Goal: Find specific page/section: Find specific page/section

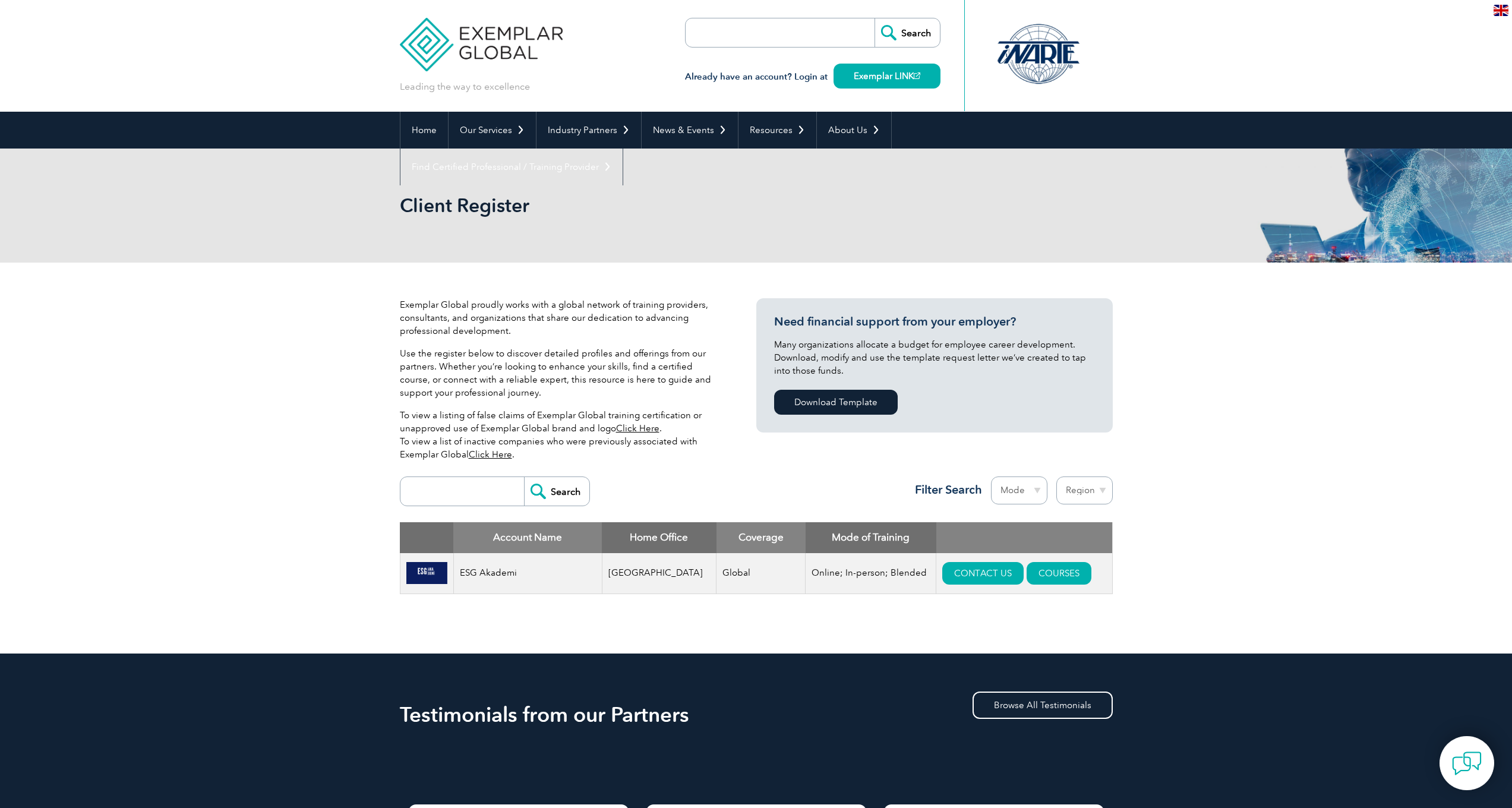
click at [1046, 562] on link "COURSES" at bounding box center [1059, 573] width 65 height 23
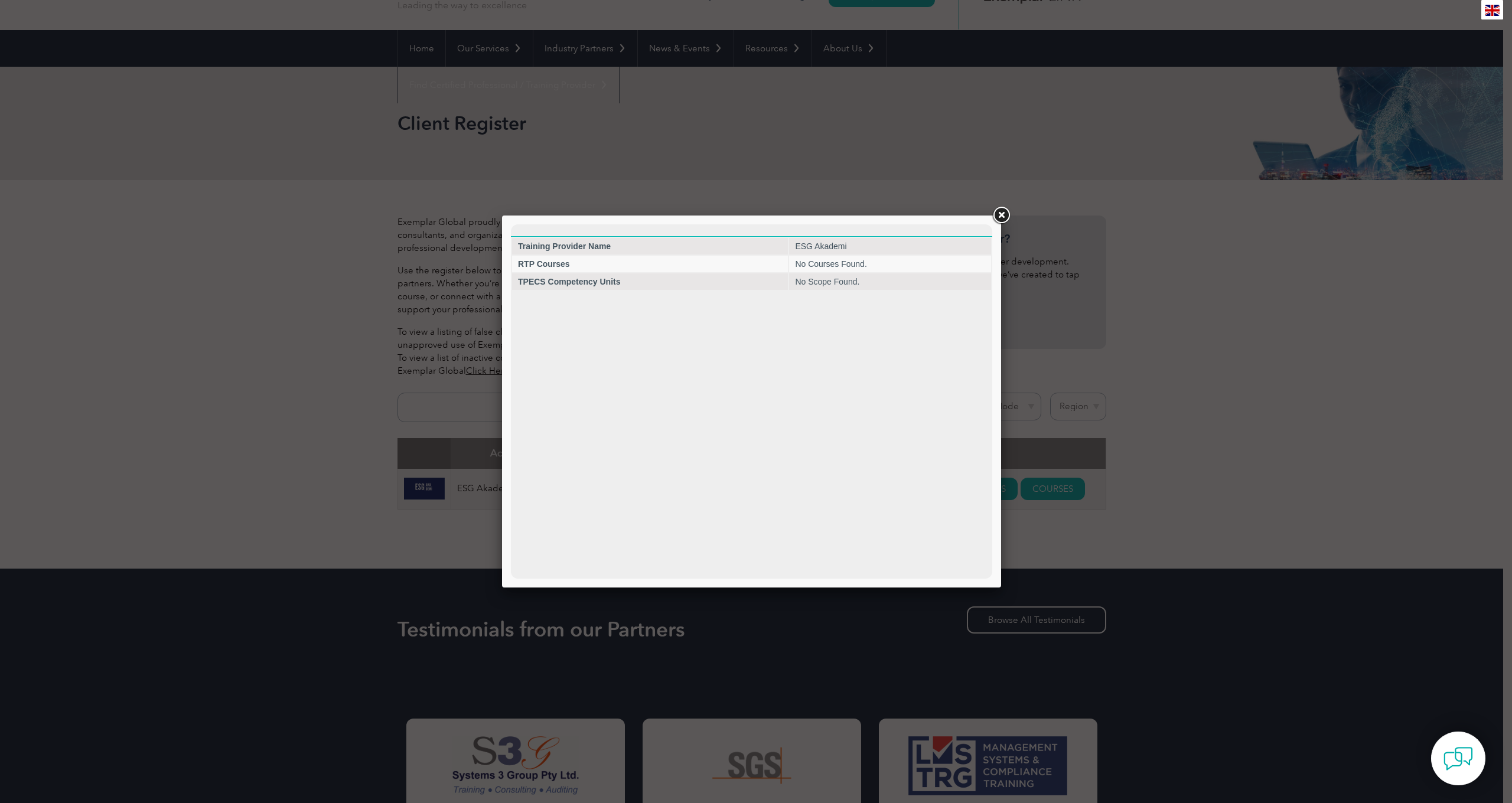
click at [1002, 216] on link at bounding box center [1001, 215] width 21 height 21
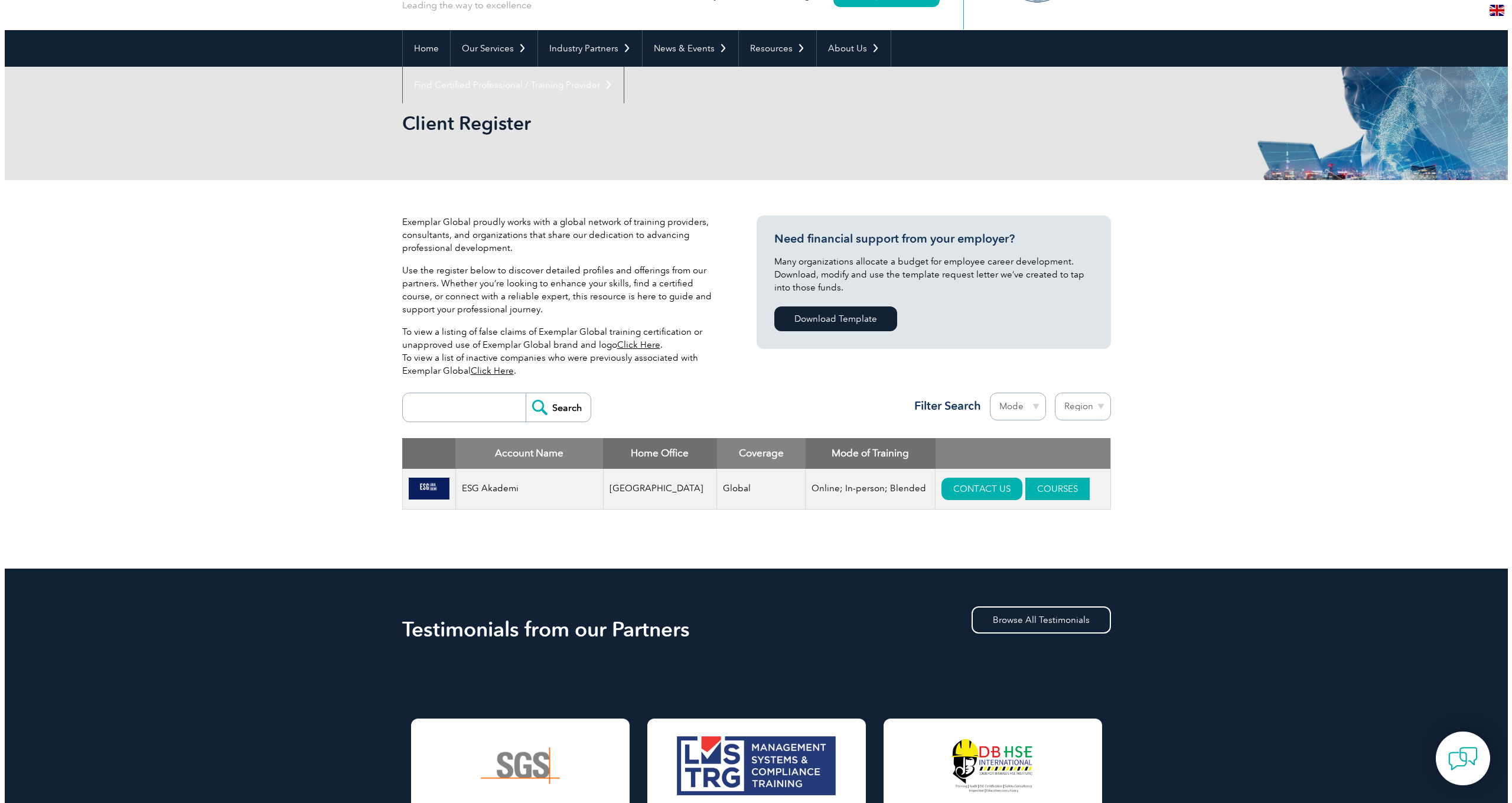
scroll to position [81, 0]
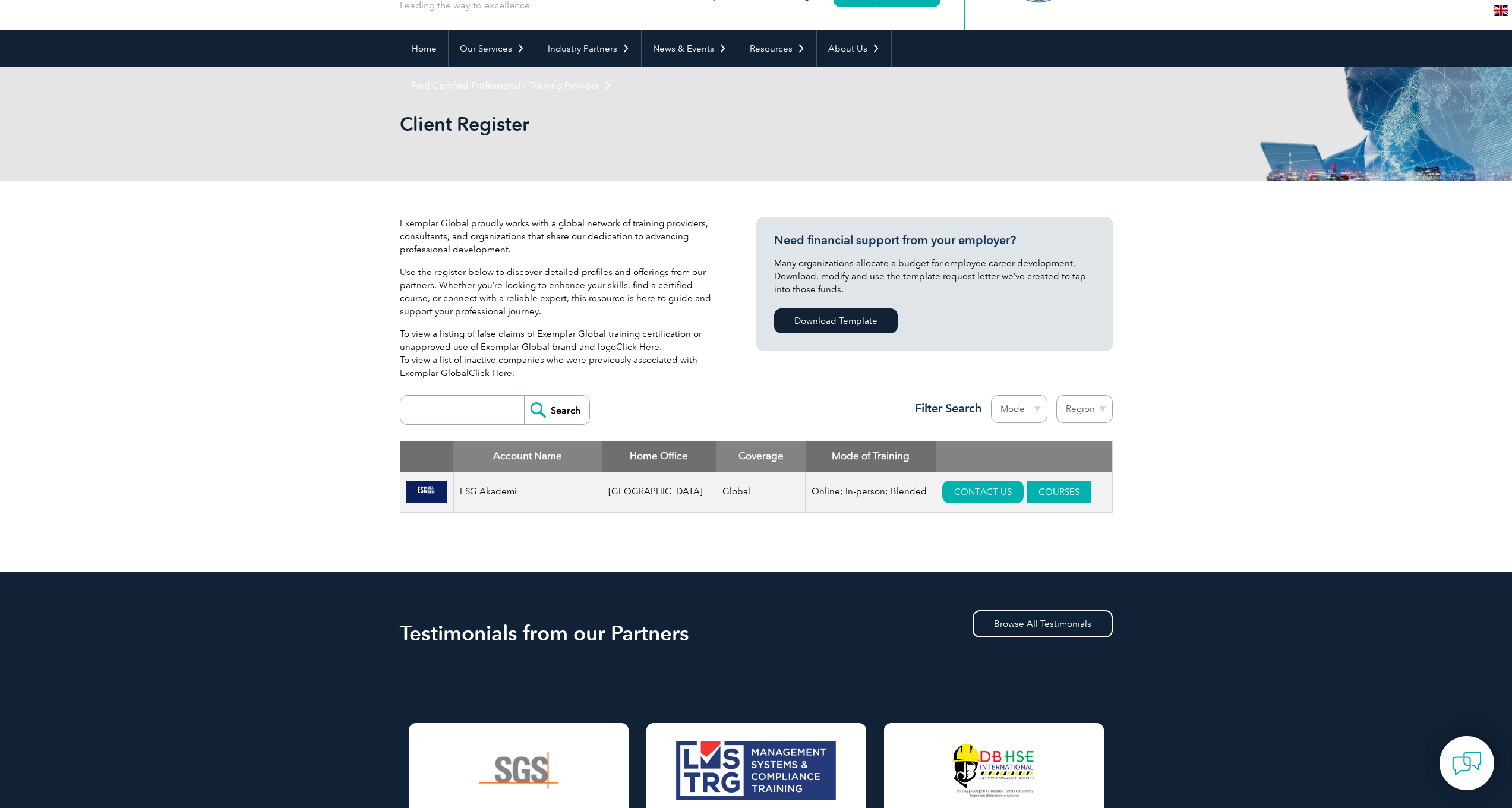
click at [1047, 493] on link "COURSES" at bounding box center [1059, 492] width 65 height 23
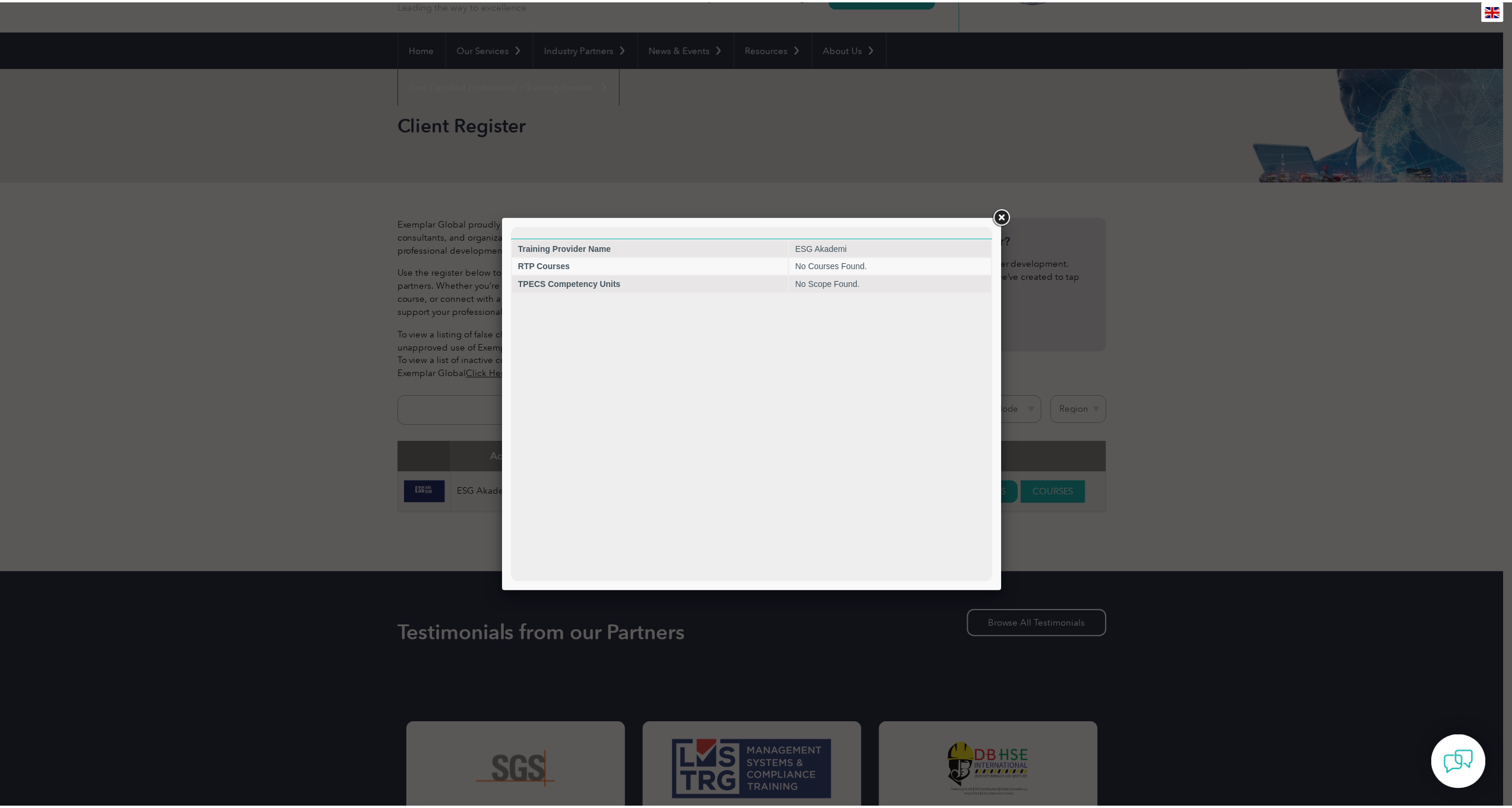
scroll to position [0, 0]
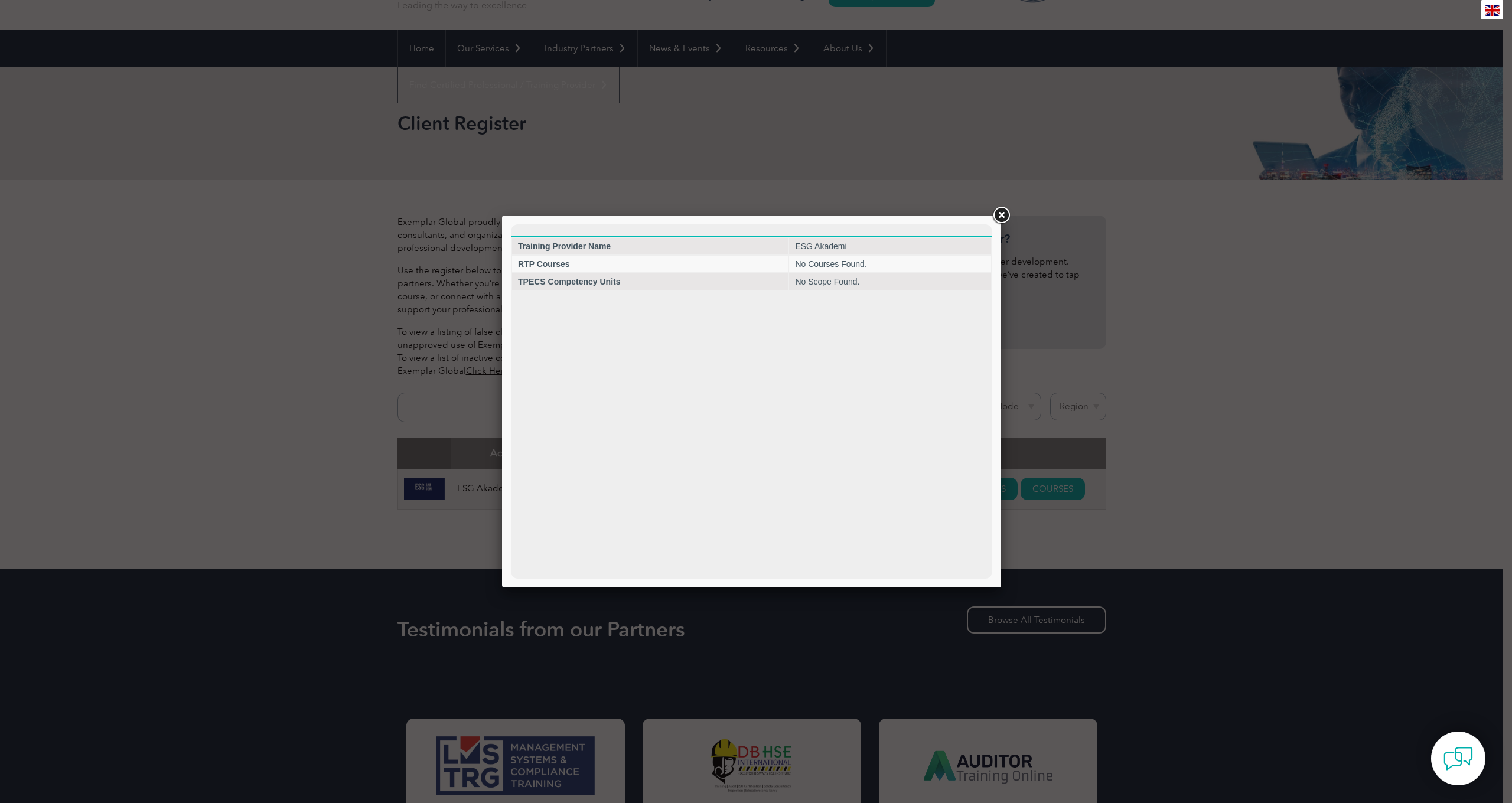
click at [1007, 217] on link at bounding box center [1001, 215] width 21 height 21
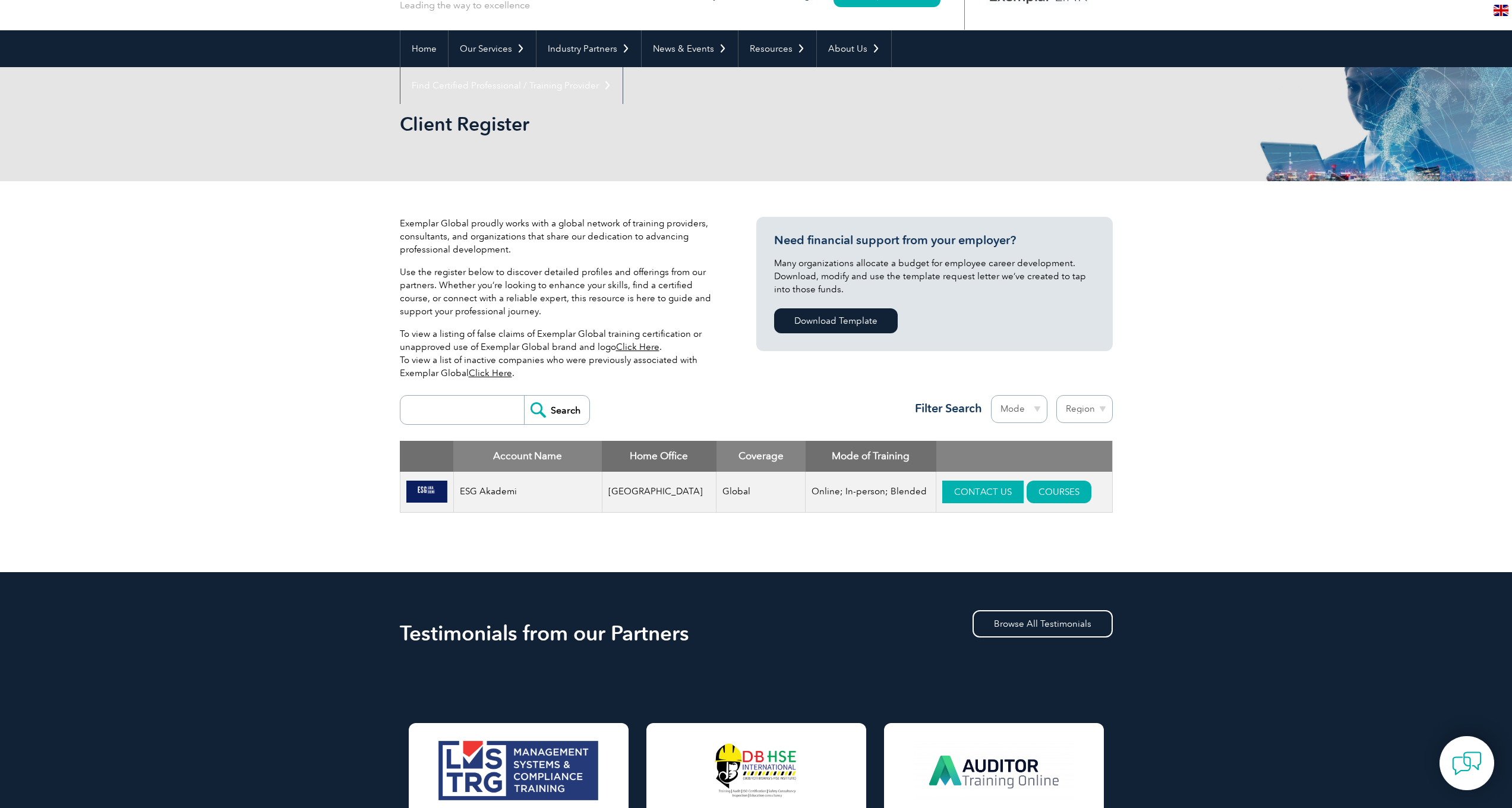
click at [976, 487] on link "CONTACT US" at bounding box center [983, 492] width 82 height 23
drag, startPoint x: 493, startPoint y: 346, endPoint x: 529, endPoint y: 346, distance: 36.0
click at [529, 346] on p "To view a listing of false claims of Exemplar Global training certification or …" at bounding box center [560, 354] width 321 height 52
drag, startPoint x: 511, startPoint y: 346, endPoint x: 549, endPoint y: 346, distance: 38.0
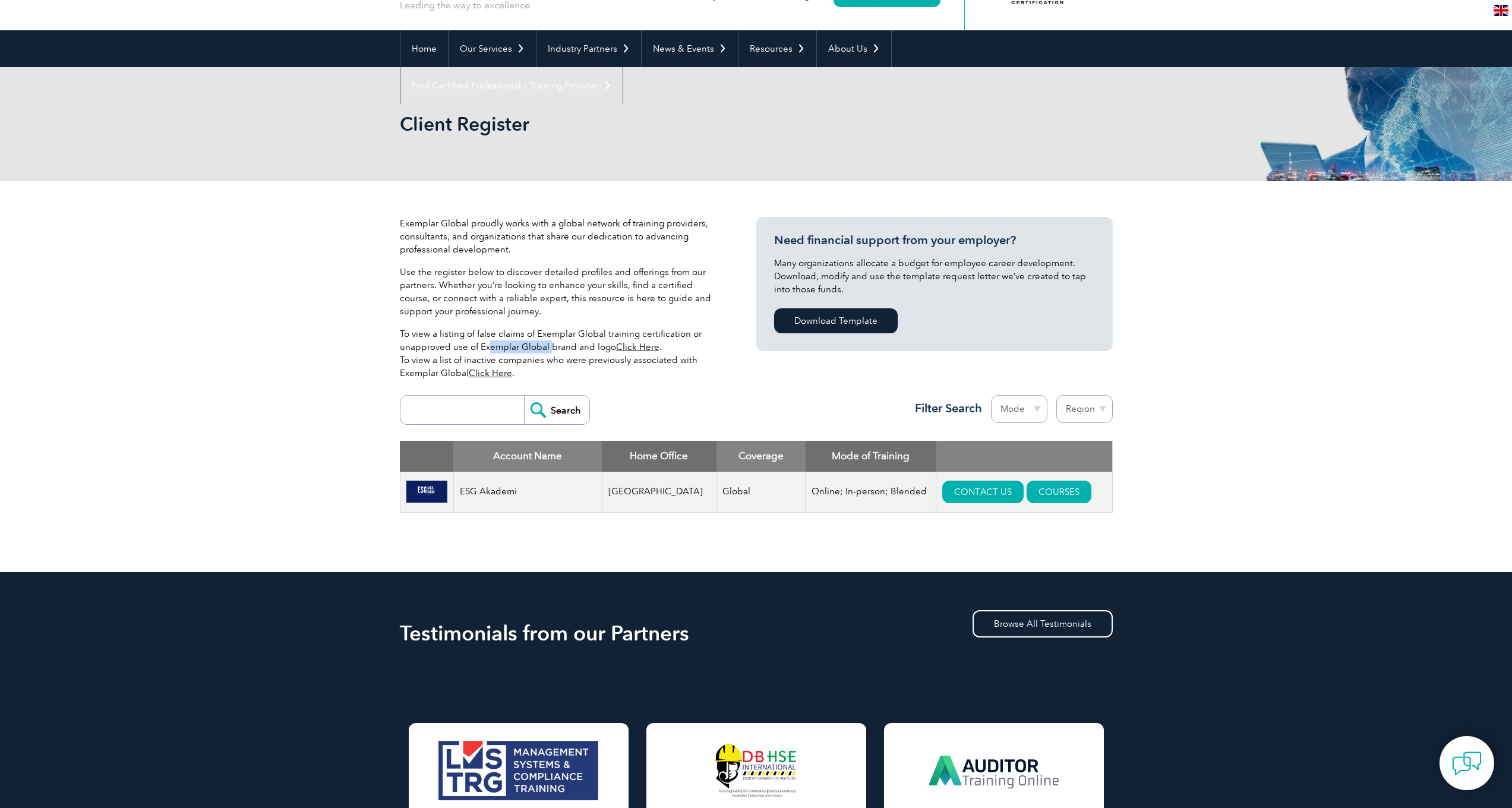
click at [549, 346] on p "To view a listing of false claims of Exemplar Global training certification or …" at bounding box center [560, 354] width 321 height 52
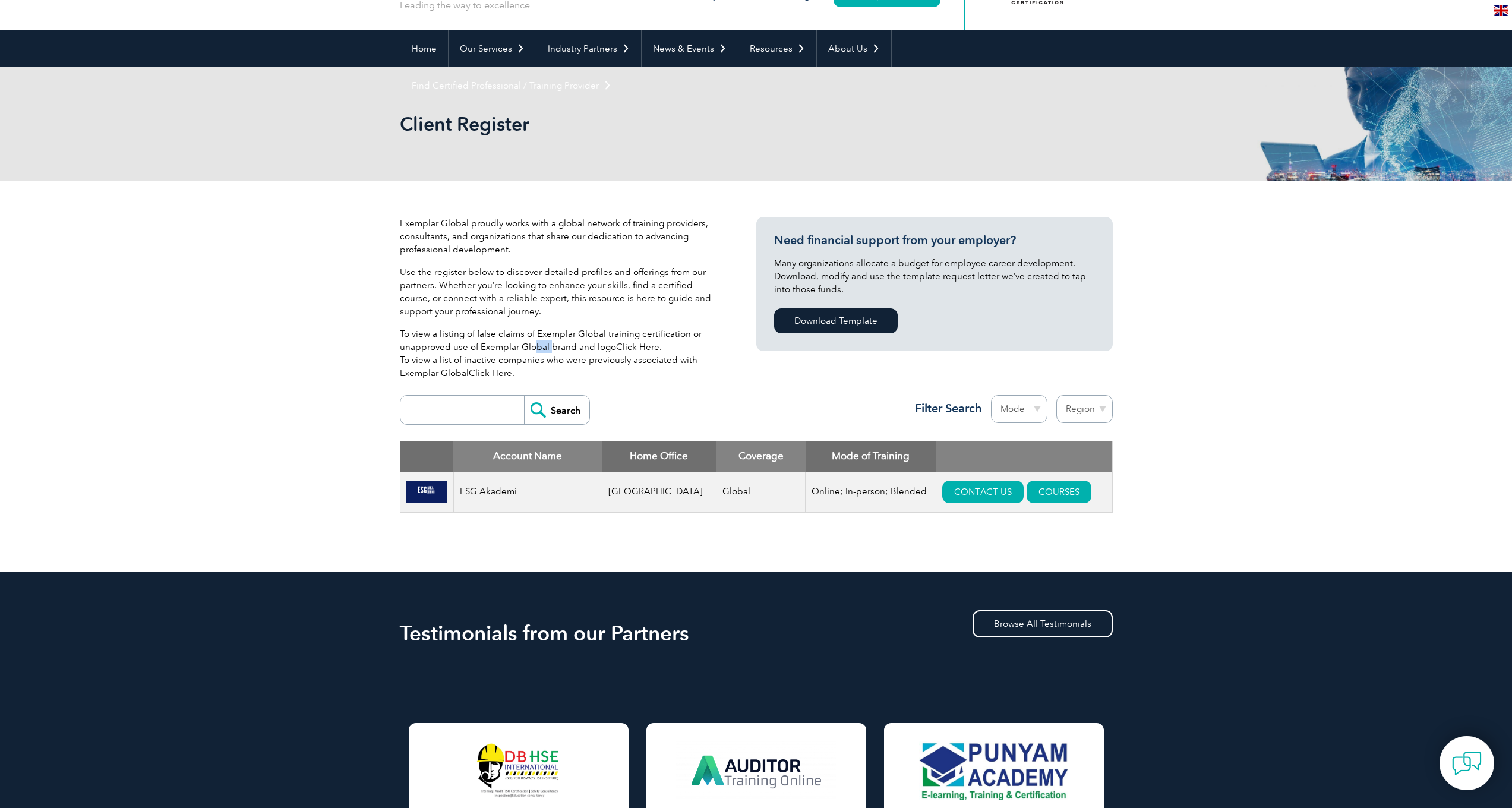
drag, startPoint x: 551, startPoint y: 346, endPoint x: 525, endPoint y: 343, distance: 26.2
click at [536, 345] on p "To view a listing of false claims of Exemplar Global training certification or …" at bounding box center [560, 354] width 321 height 52
click at [525, 343] on p "To view a listing of false claims of Exemplar Global training certification or …" at bounding box center [560, 354] width 321 height 52
